Goal: Transaction & Acquisition: Purchase product/service

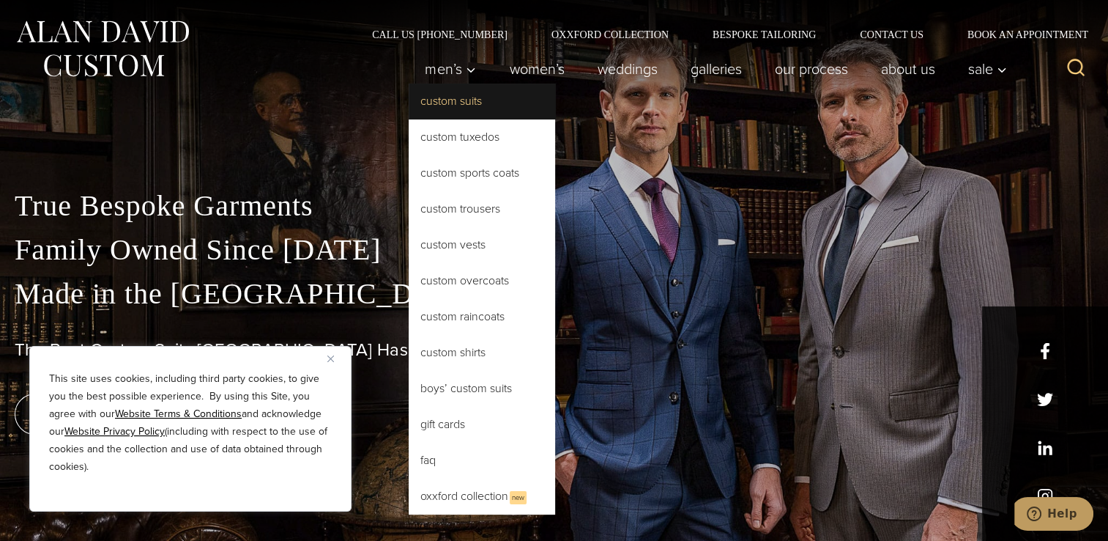
click at [439, 103] on link "Custom Suits" at bounding box center [482, 101] width 146 height 35
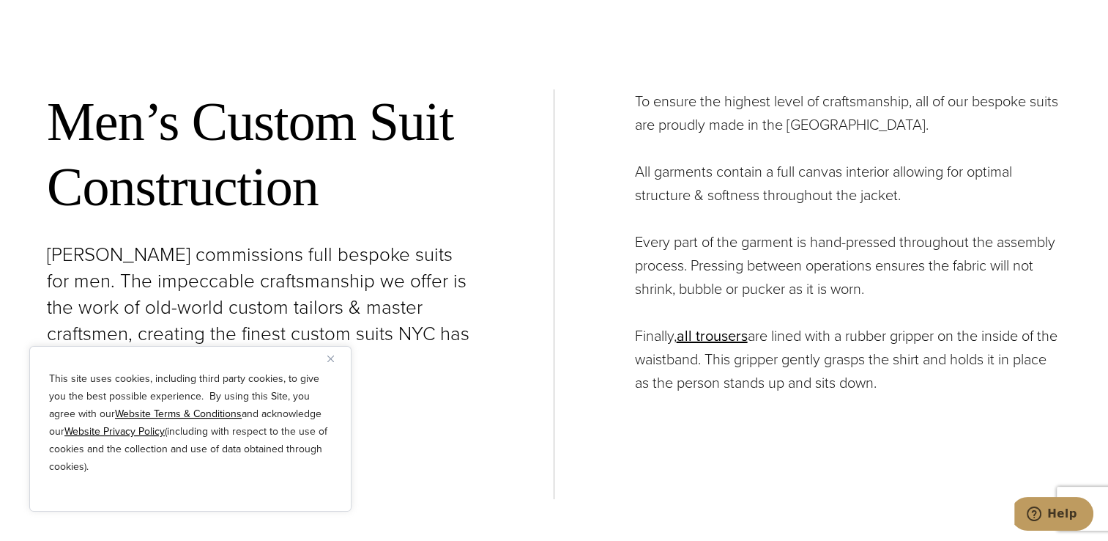
scroll to position [5280, 0]
